Goal: Information Seeking & Learning: Learn about a topic

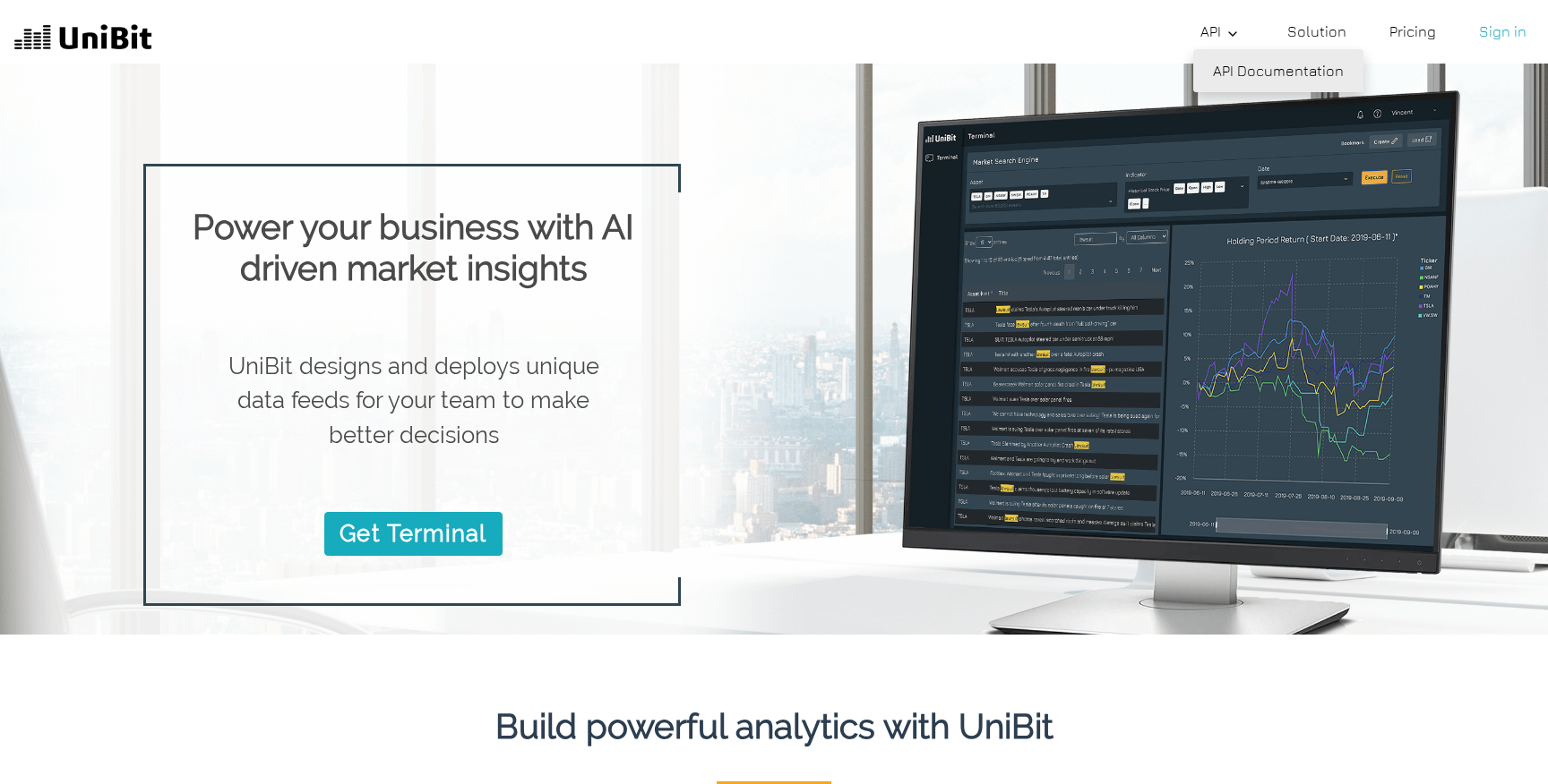
click at [1241, 63] on link "API Documentation" at bounding box center [1278, 70] width 170 height 43
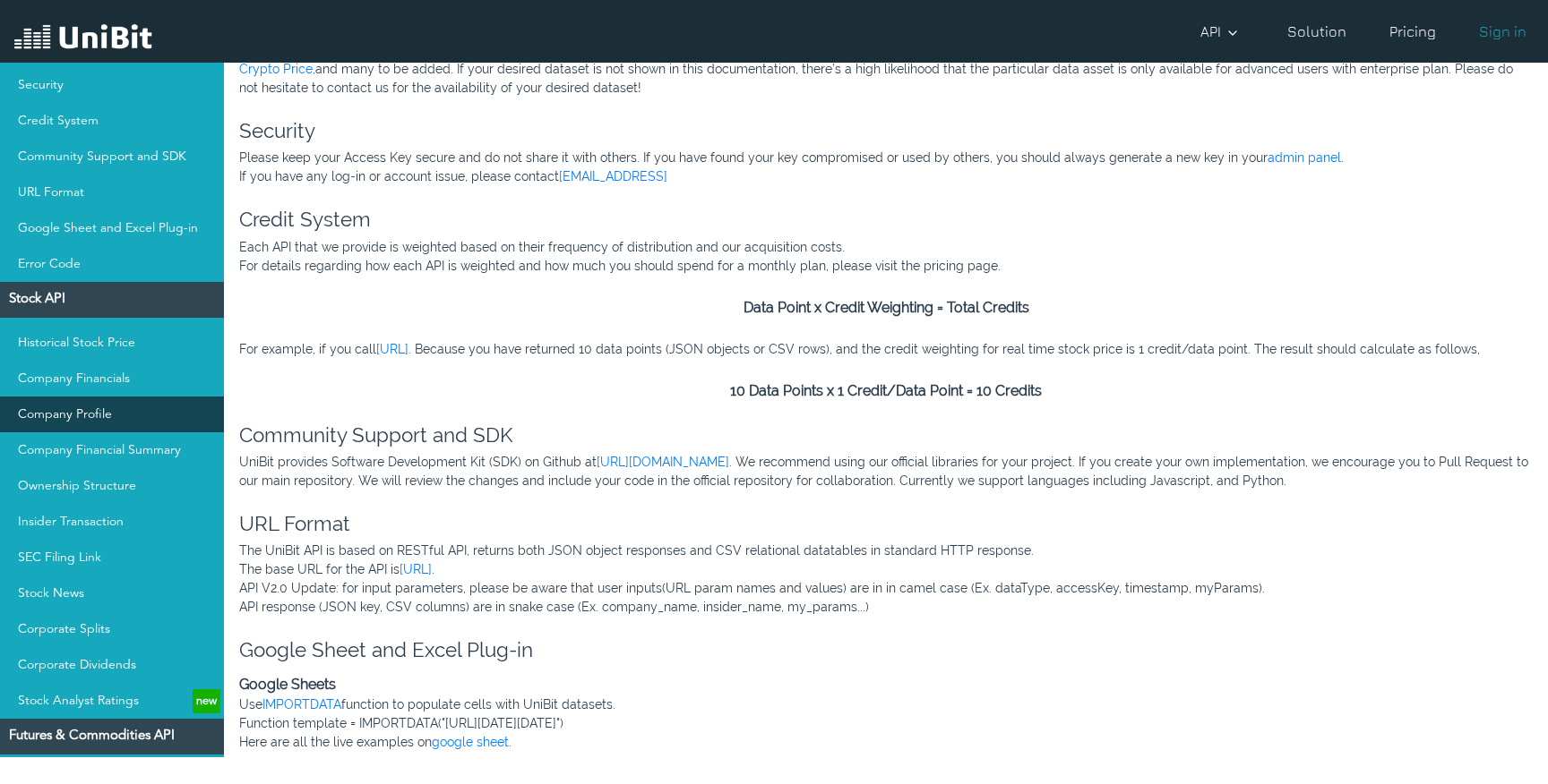
scroll to position [110, 0]
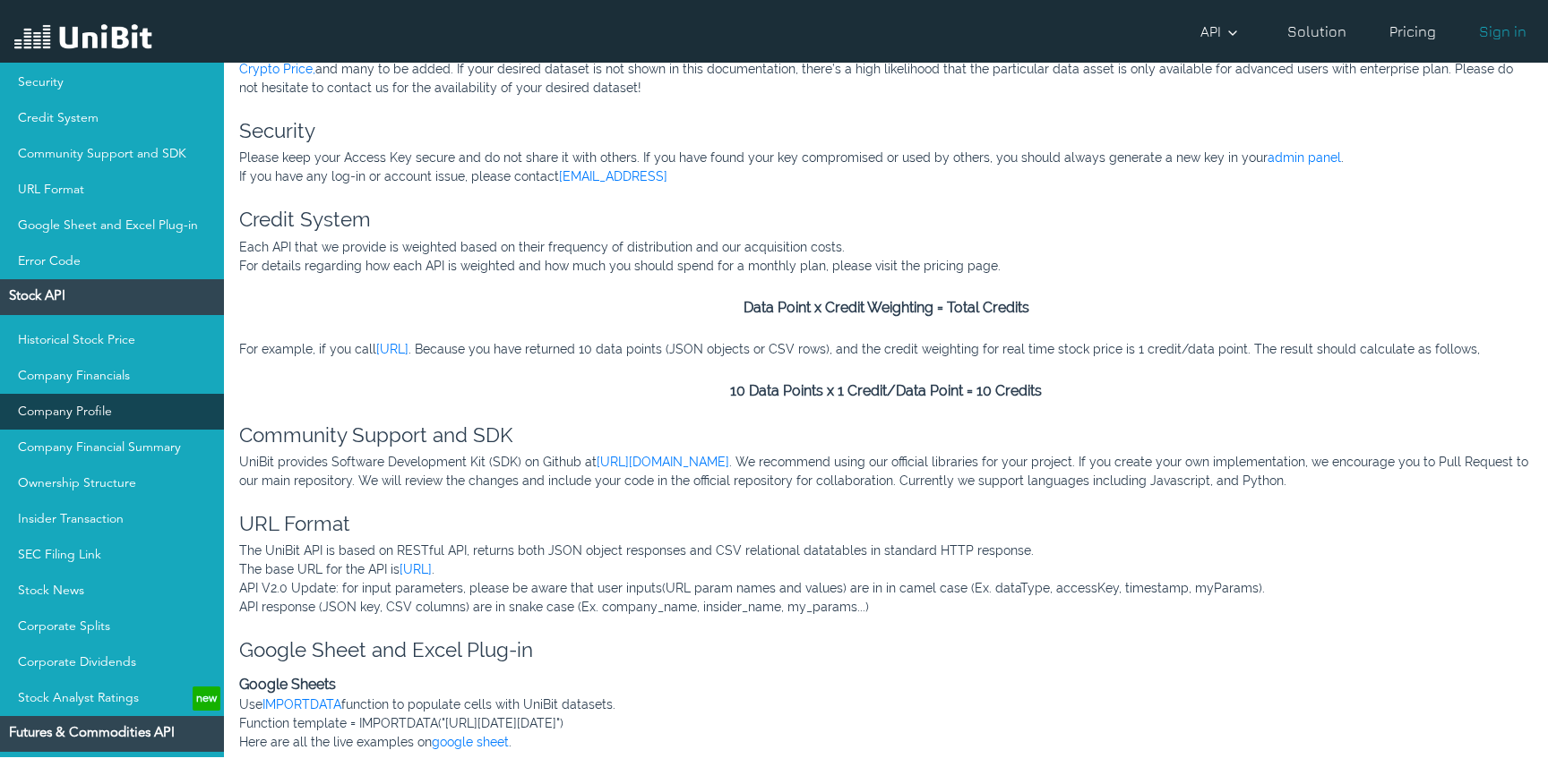
click at [94, 419] on link "Company Profile" at bounding box center [112, 412] width 224 height 36
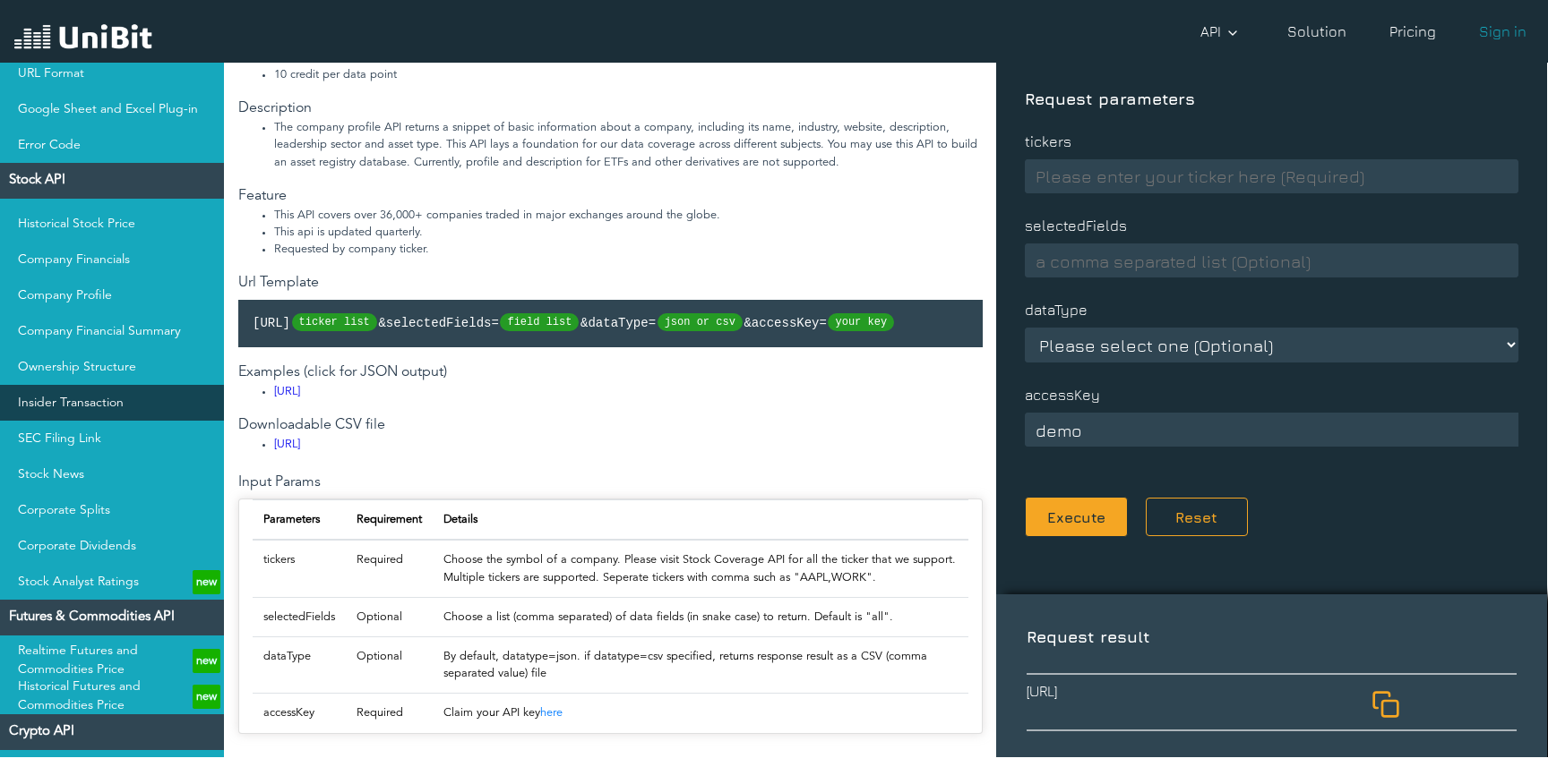
scroll to position [238, 0]
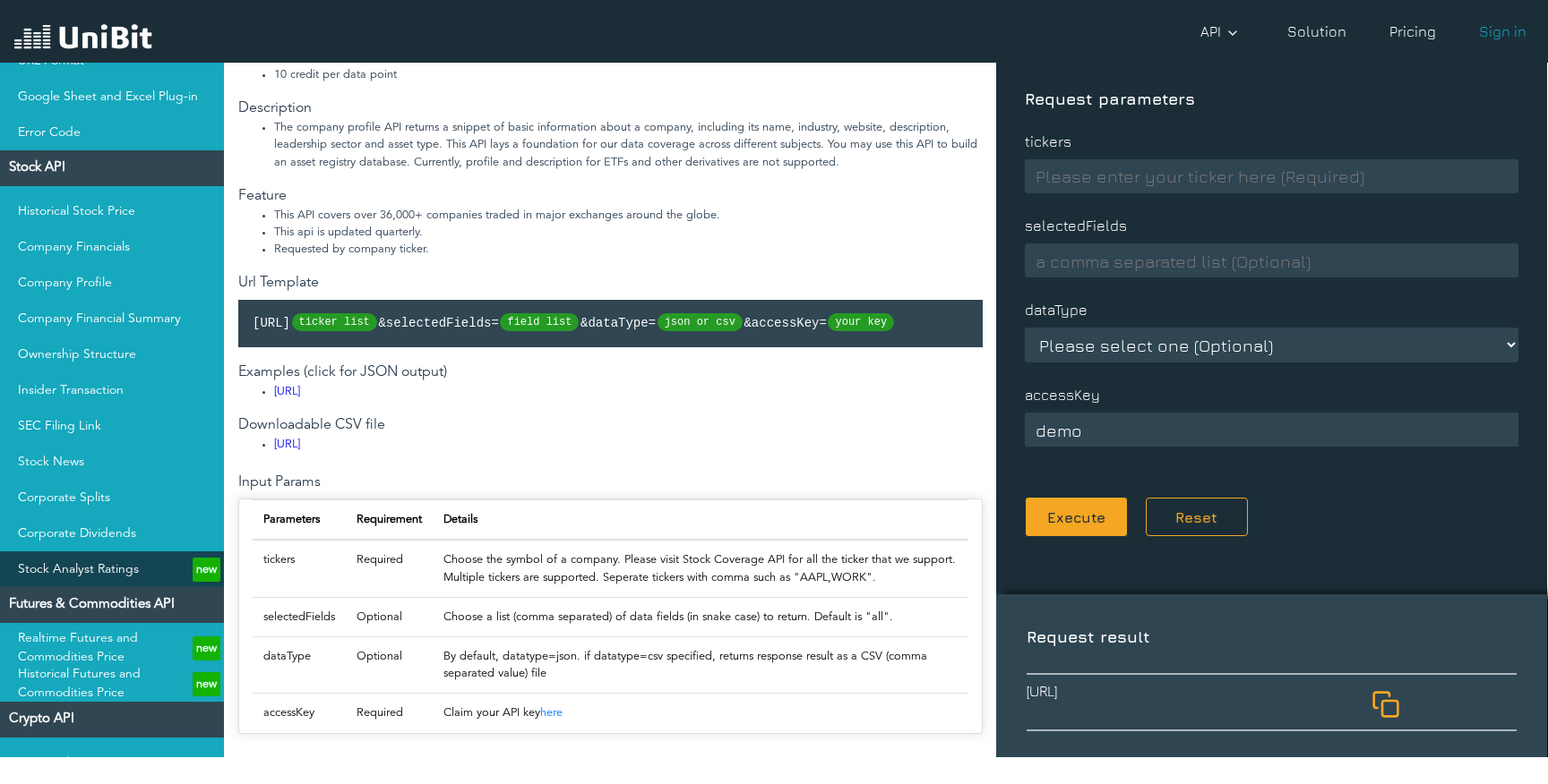
click at [77, 562] on link "Stock Analyst Ratings new" at bounding box center [112, 569] width 224 height 36
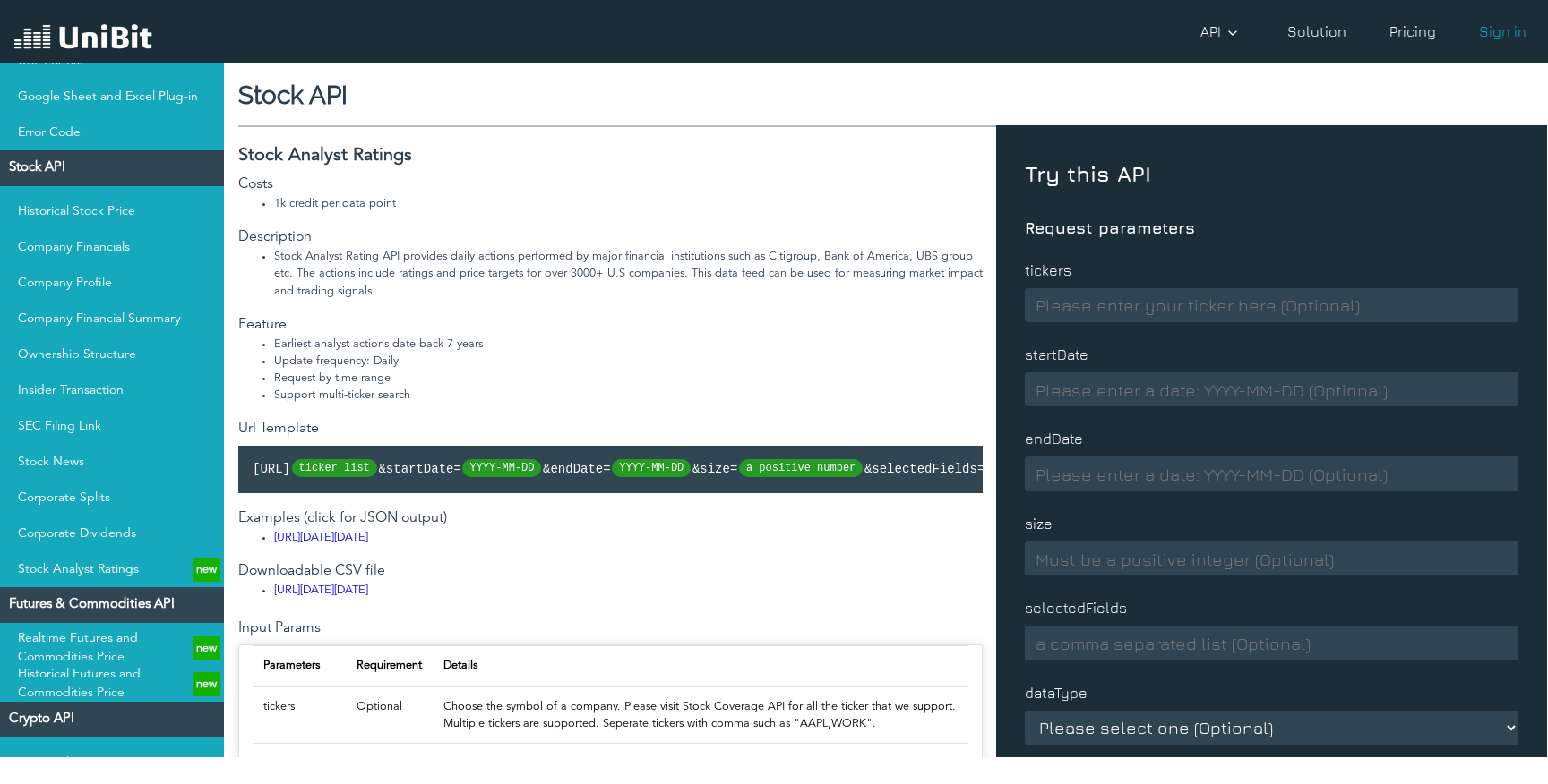
click at [1414, 30] on link "Pricing" at bounding box center [1413, 31] width 61 height 36
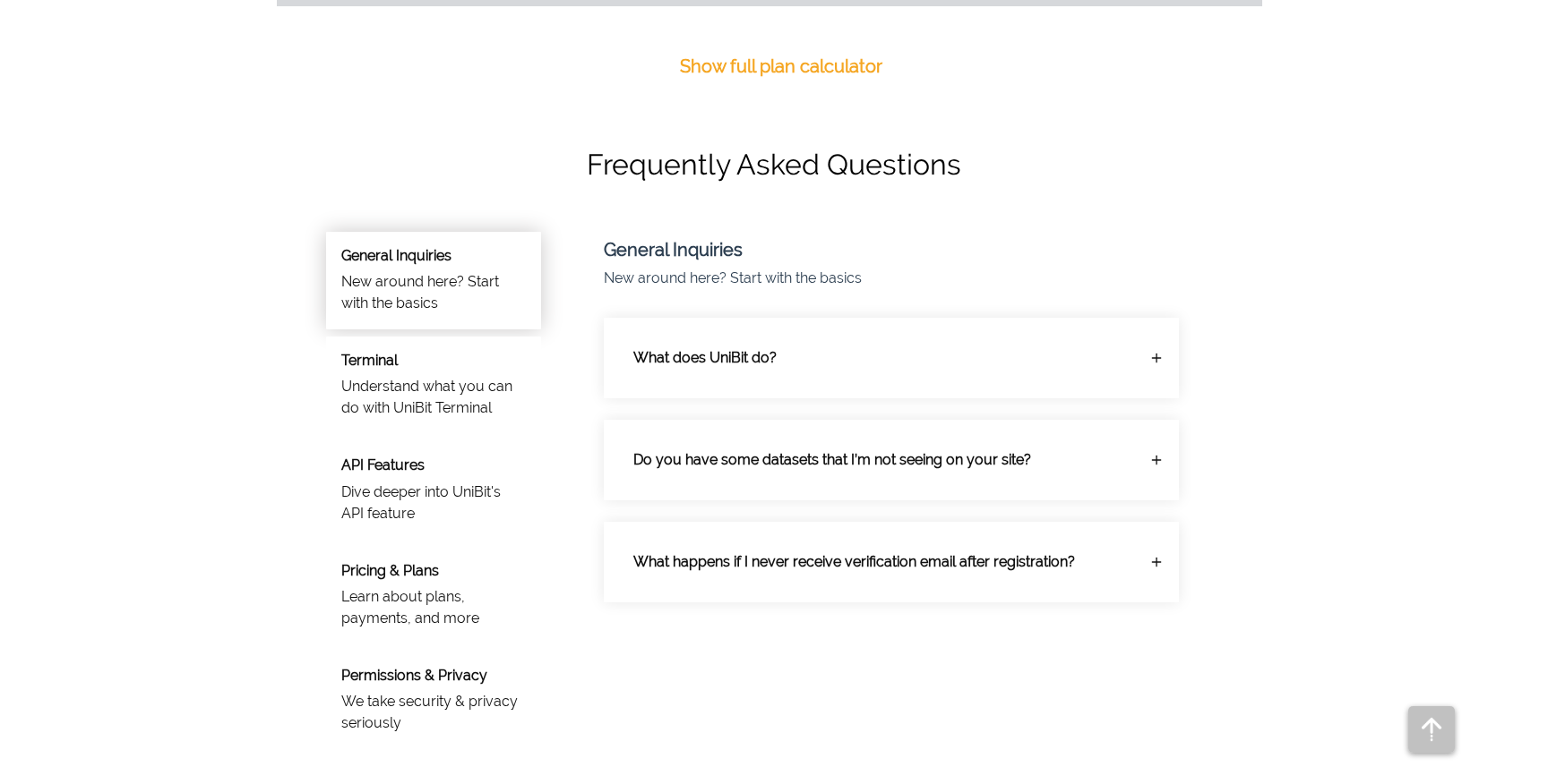
scroll to position [1047, 0]
